Goal: Check status: Check status

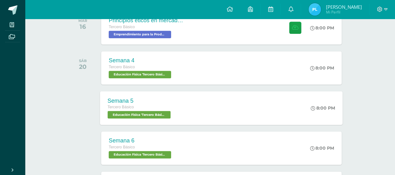
scroll to position [313, 0]
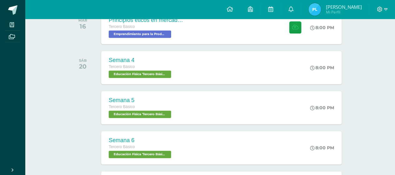
click at [328, 1] on link "[PERSON_NAME] Mi Perfil" at bounding box center [335, 9] width 68 height 19
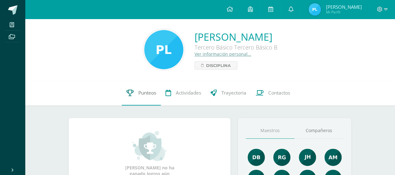
click at [143, 89] on link "Punteos" at bounding box center [141, 92] width 39 height 25
click at [206, 63] on span "Disciplina" at bounding box center [218, 66] width 25 height 8
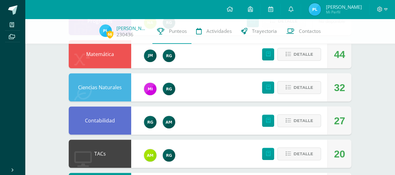
scroll to position [125, 0]
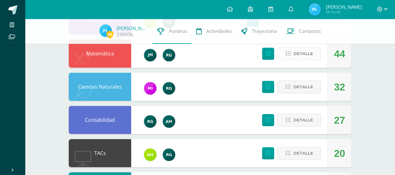
click at [301, 53] on span "Detalle" at bounding box center [304, 54] width 20 height 12
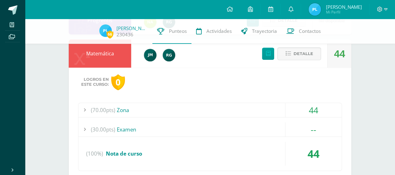
click at [254, 113] on div "(70.00pts) Zona" at bounding box center [210, 110] width 264 height 14
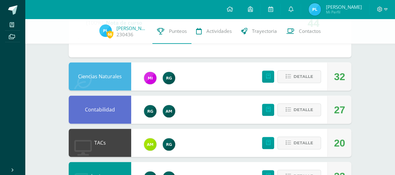
scroll to position [344, 0]
